Goal: Task Accomplishment & Management: Manage account settings

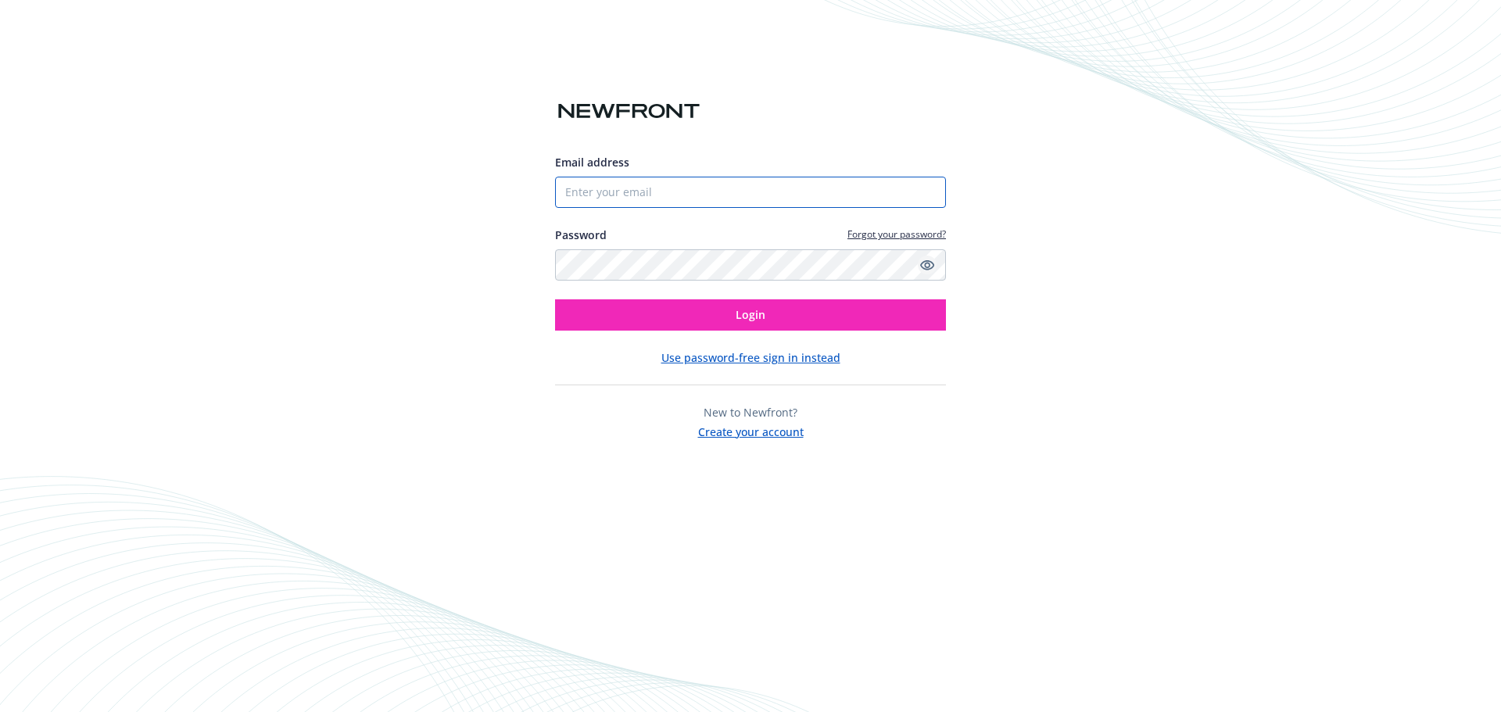
type input "[PERSON_NAME][EMAIL_ADDRESS][DOMAIN_NAME]"
click at [935, 263] on link "Show password" at bounding box center [927, 265] width 19 height 19
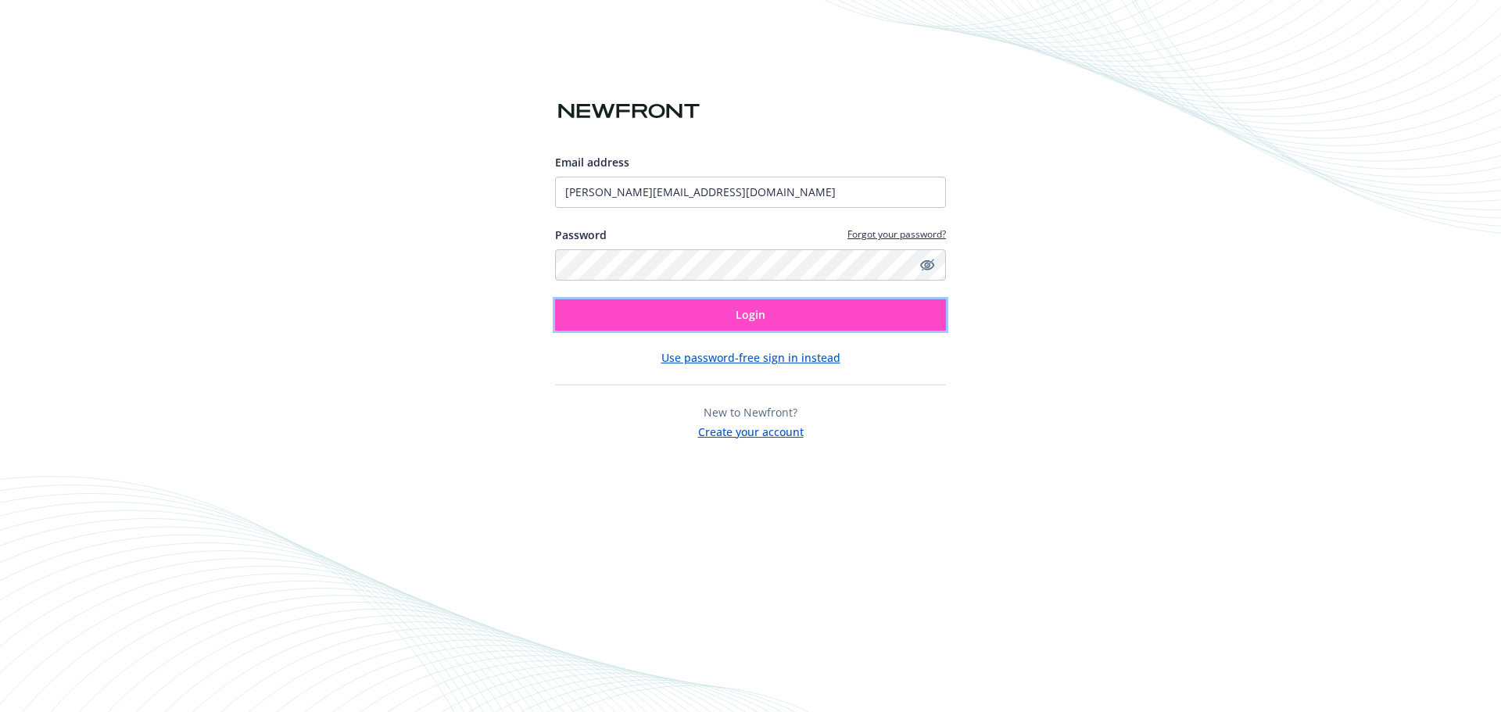
click at [826, 310] on button "Login" at bounding box center [750, 314] width 391 height 31
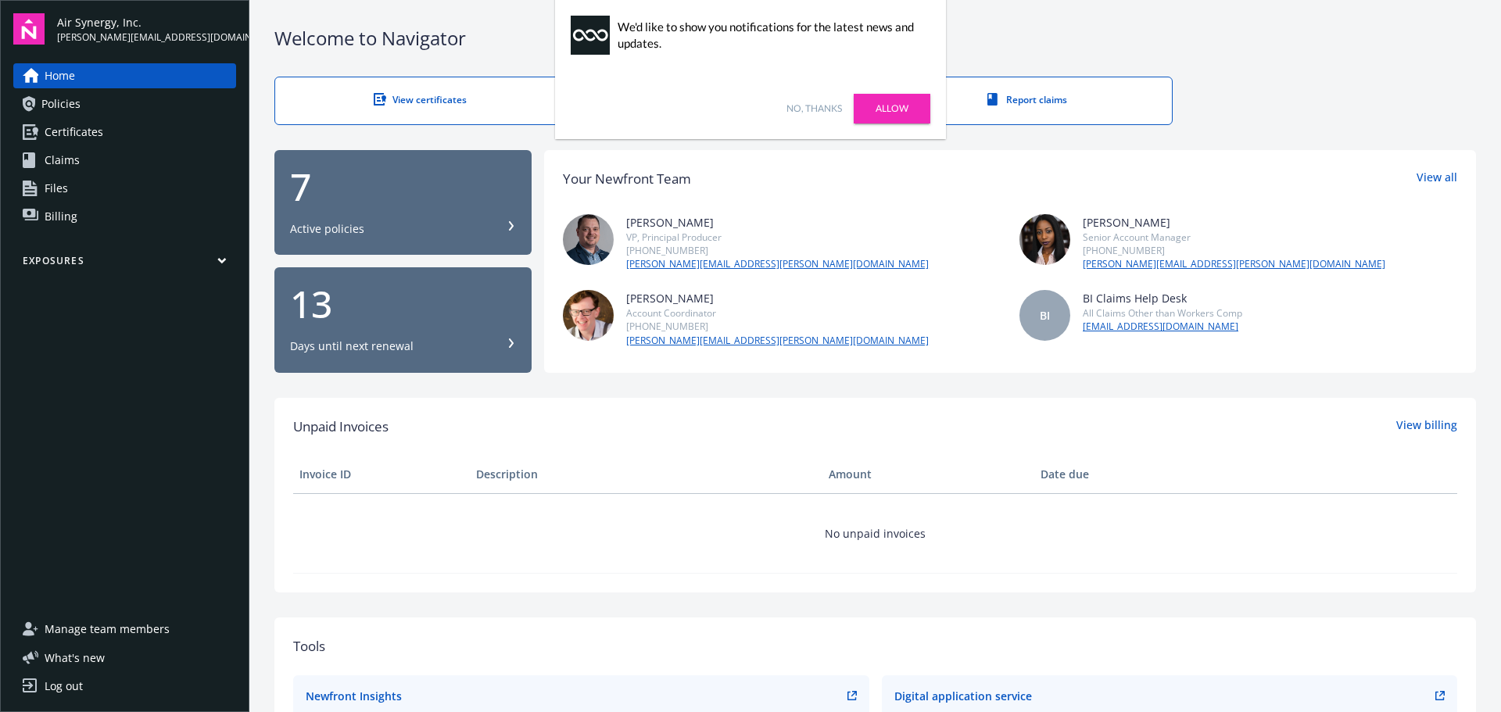
click at [826, 106] on link "No, thanks" at bounding box center [814, 109] width 56 height 14
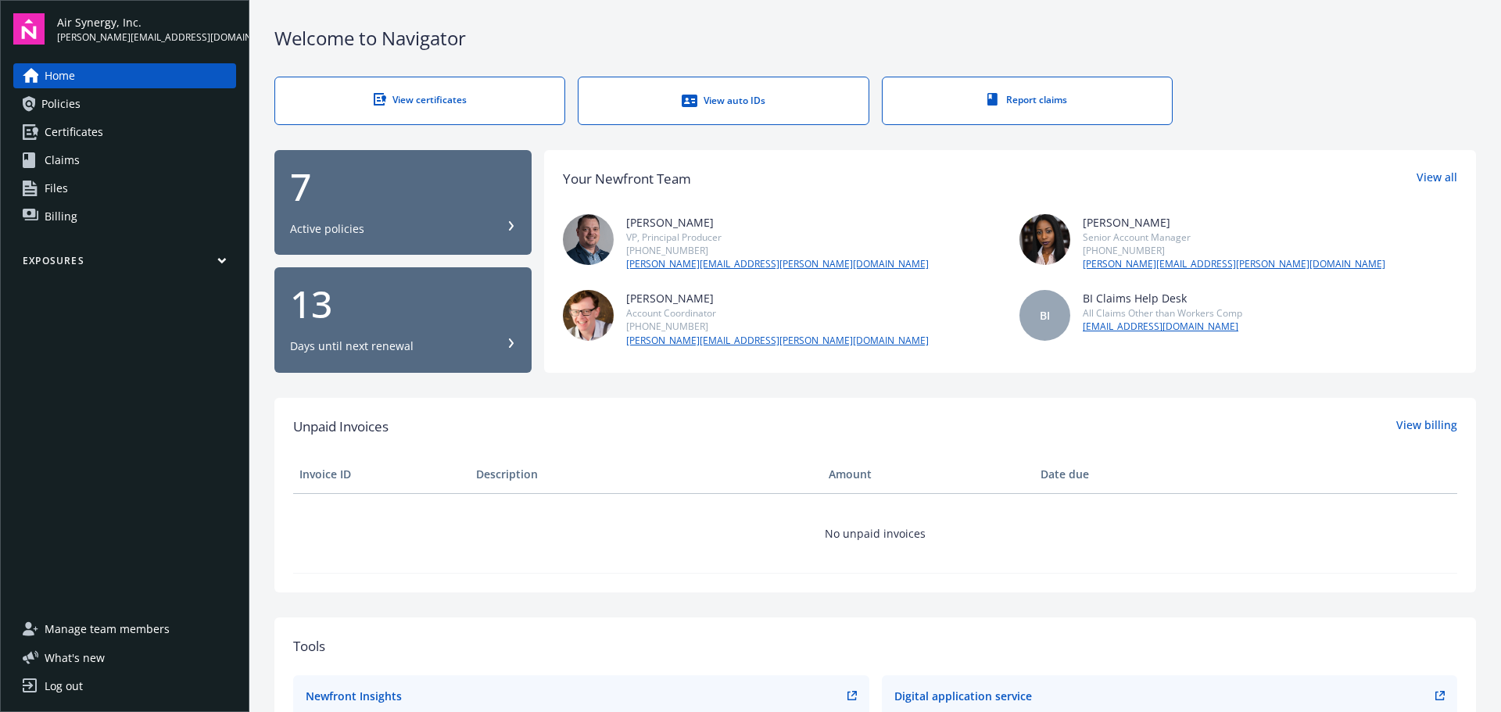
click at [25, 690] on icon at bounding box center [31, 687] width 16 height 16
